Goal: Check status: Check status

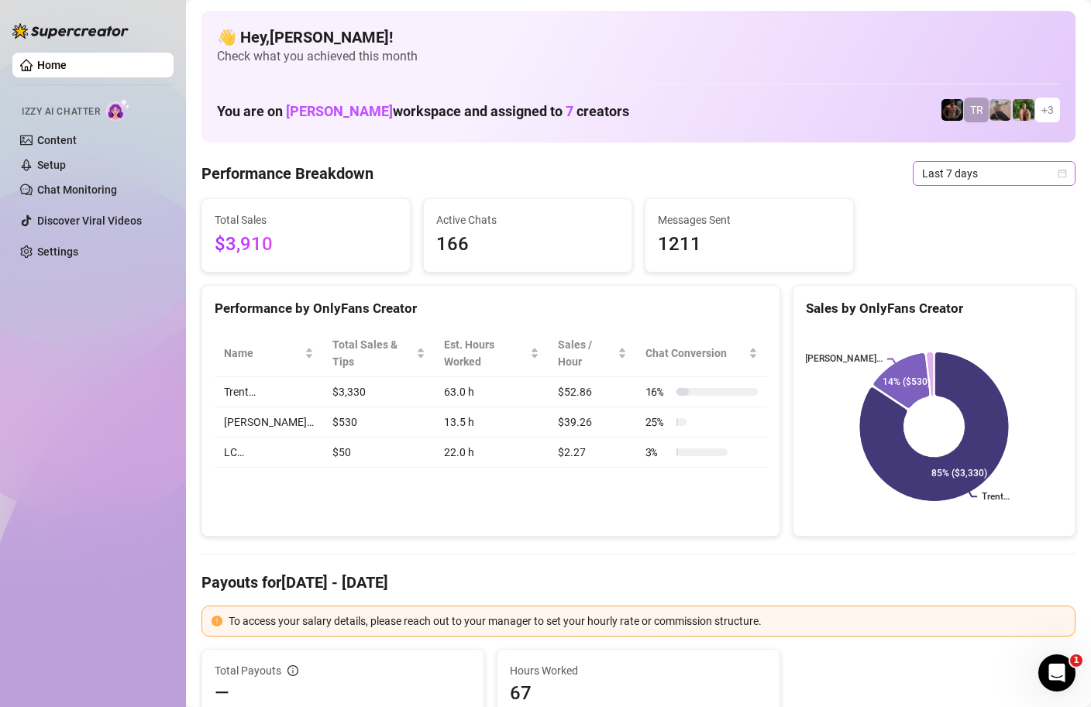
click at [1072, 176] on div "Last 7 days" at bounding box center [993, 173] width 163 height 25
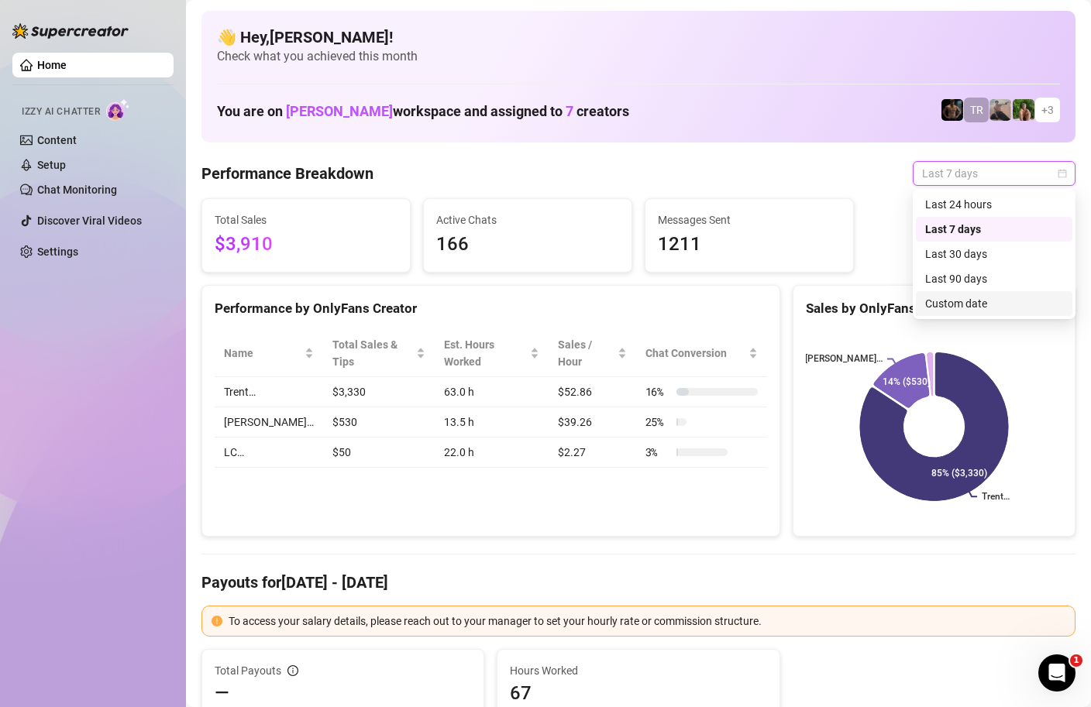
click at [960, 297] on div "Custom date" at bounding box center [994, 303] width 138 height 17
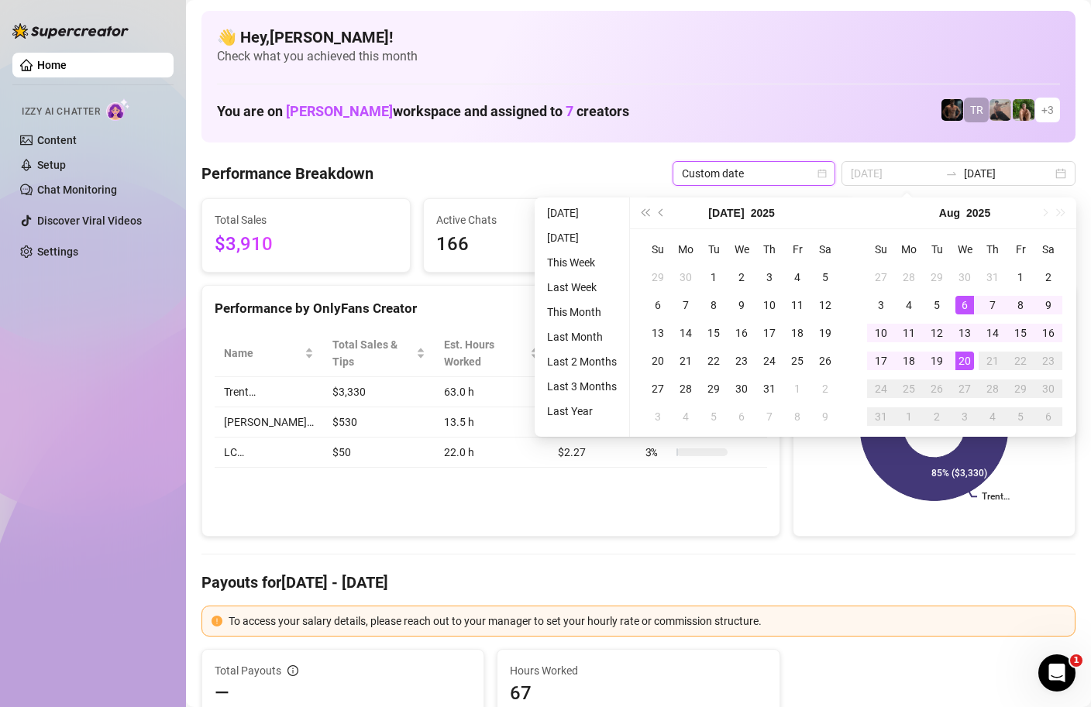
type input "[DATE]"
click at [971, 363] on div "20" at bounding box center [964, 361] width 19 height 19
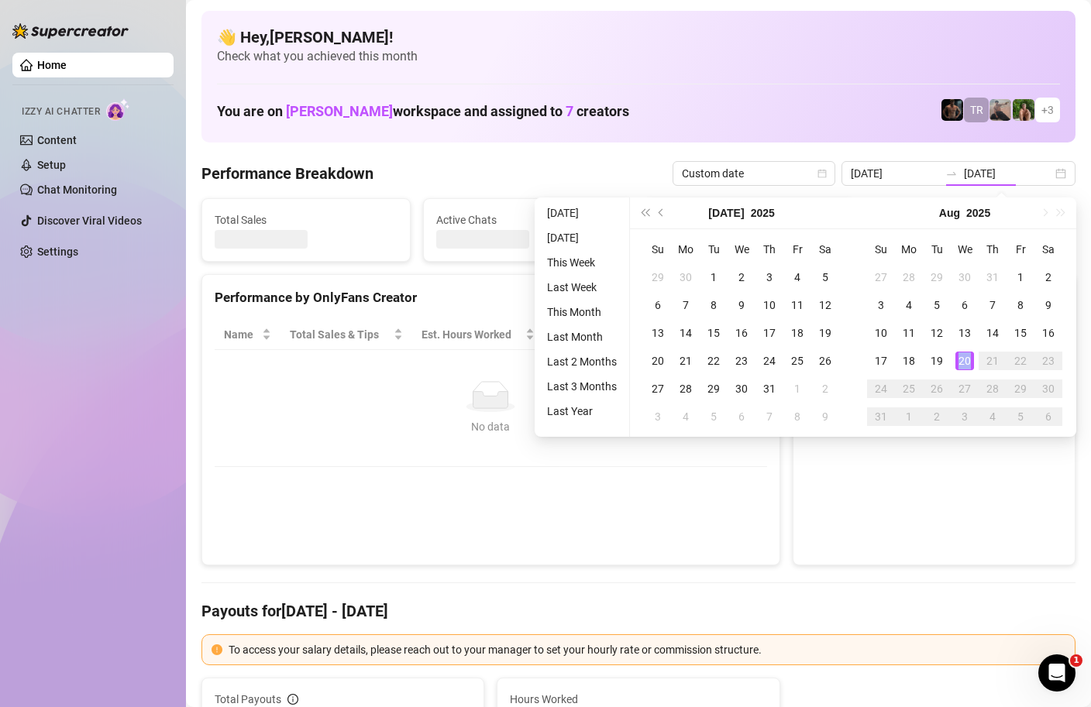
type input "[DATE]"
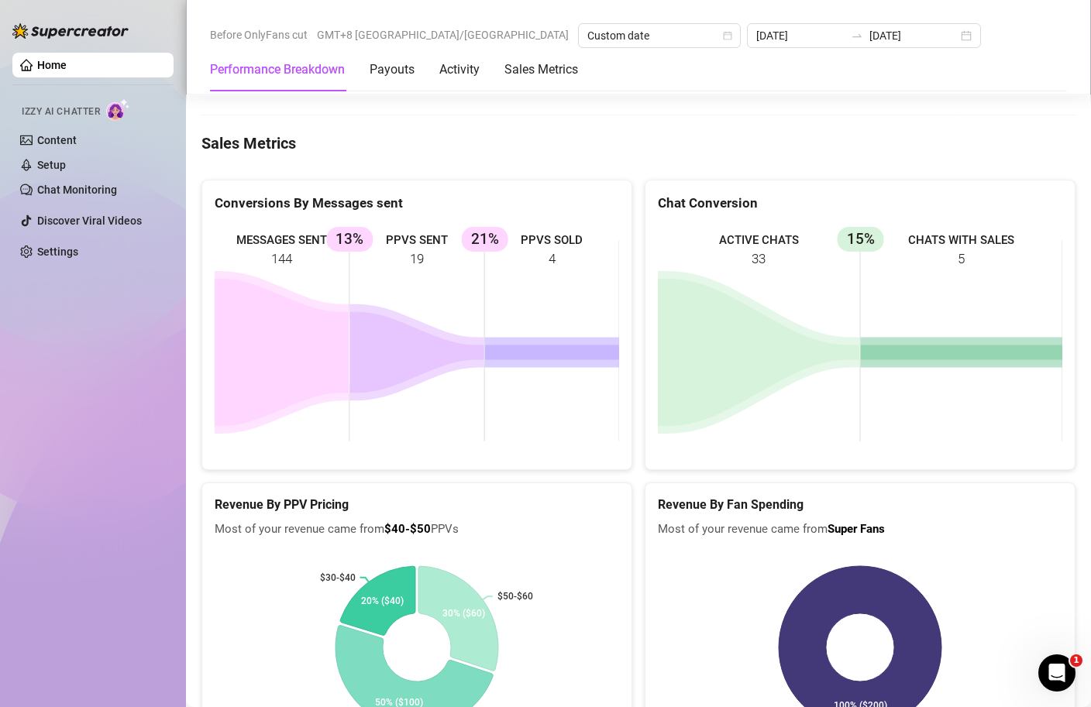
scroll to position [2369, 0]
